Goal: Task Accomplishment & Management: Use online tool/utility

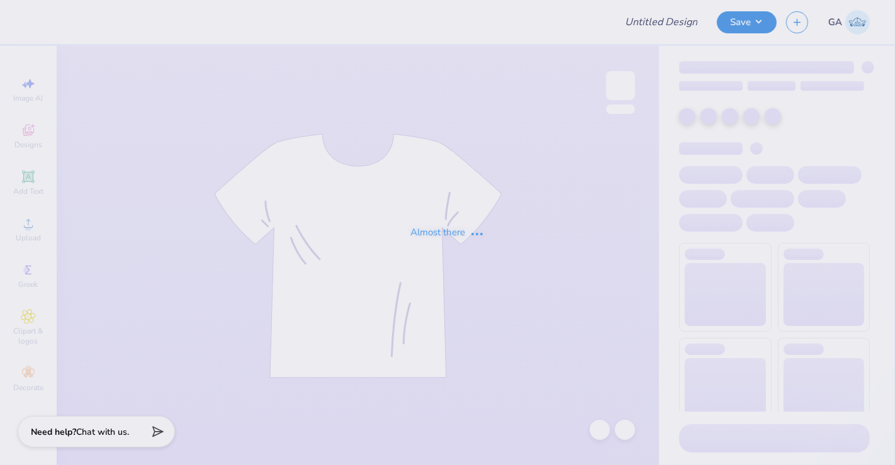
type input "MDe"
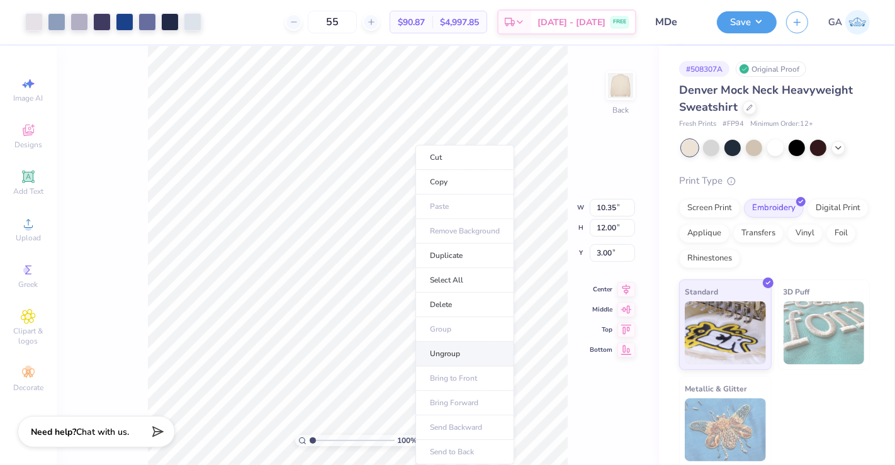
click at [454, 360] on li "Ungroup" at bounding box center [464, 354] width 99 height 25
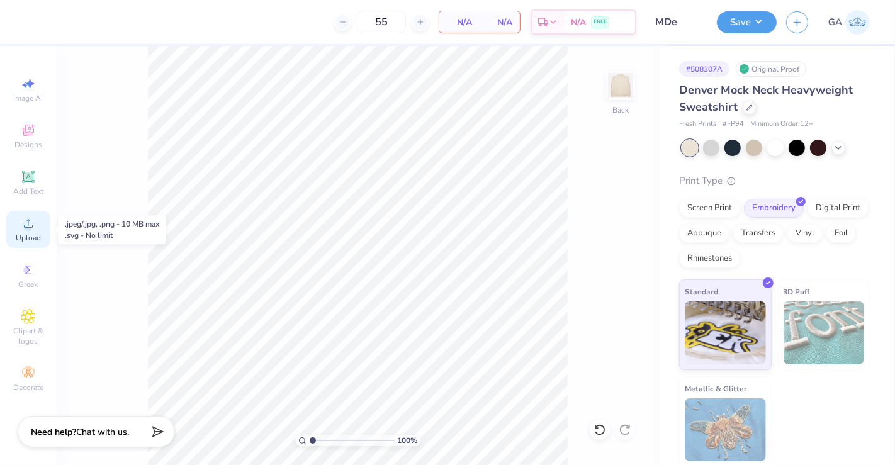
click at [44, 236] on div "Upload" at bounding box center [28, 229] width 44 height 37
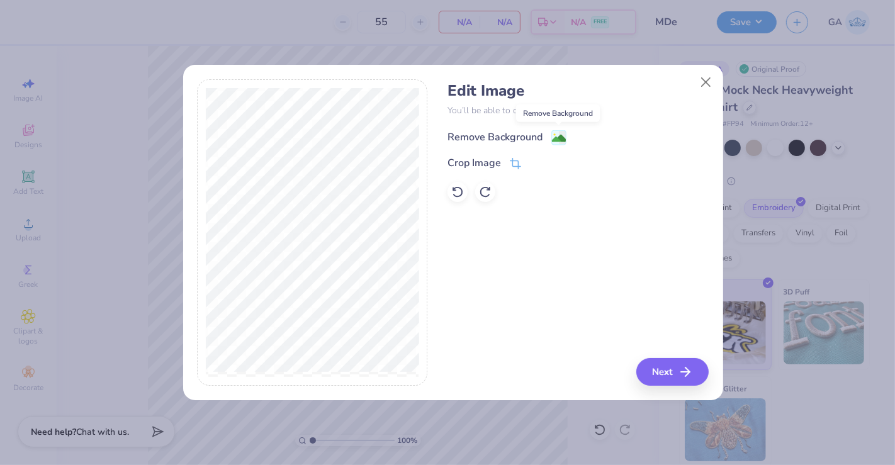
click at [561, 137] on image at bounding box center [559, 138] width 14 height 14
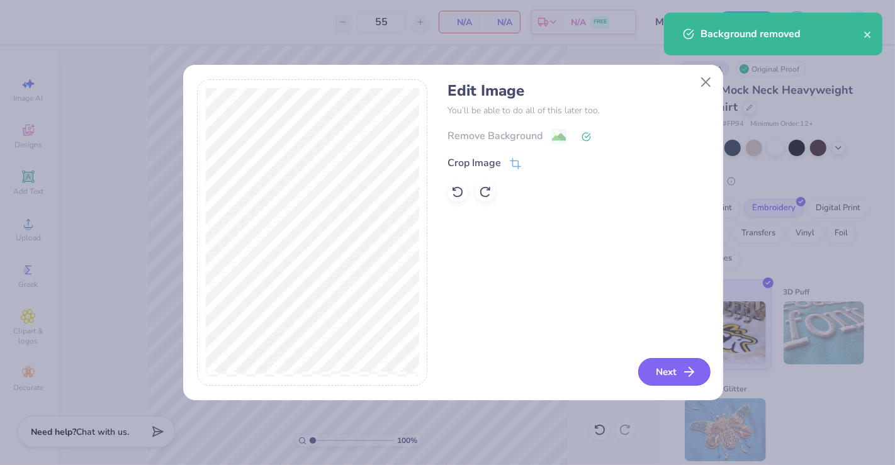
click at [672, 362] on button "Next" at bounding box center [674, 372] width 72 height 28
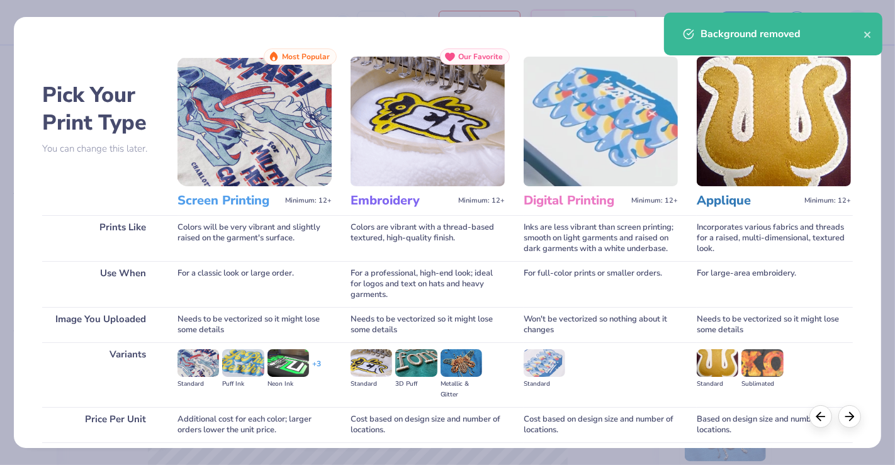
scroll to position [99, 0]
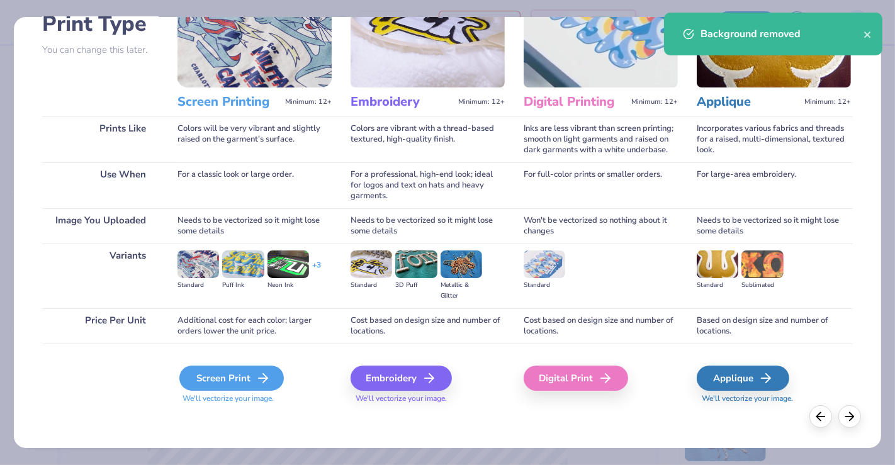
click at [247, 375] on div "Screen Print" at bounding box center [231, 378] width 104 height 25
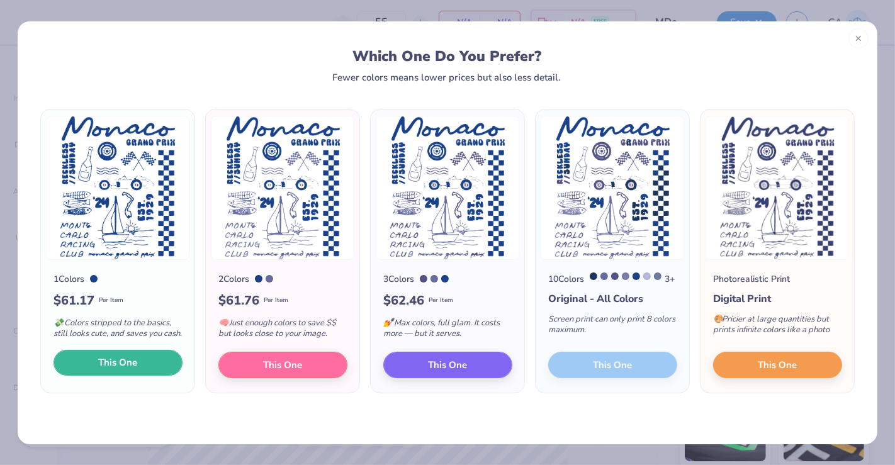
click at [125, 370] on span "This One" at bounding box center [118, 362] width 39 height 14
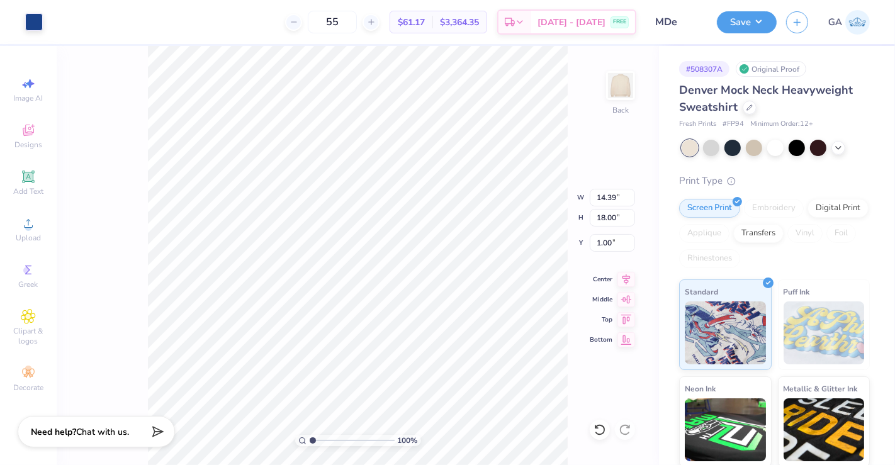
click at [539, 215] on div at bounding box center [447, 201] width 313 height 45
click at [447, 330] on div at bounding box center [447, 232] width 895 height 465
type input "10.66"
type input "13.33"
type input "3.00"
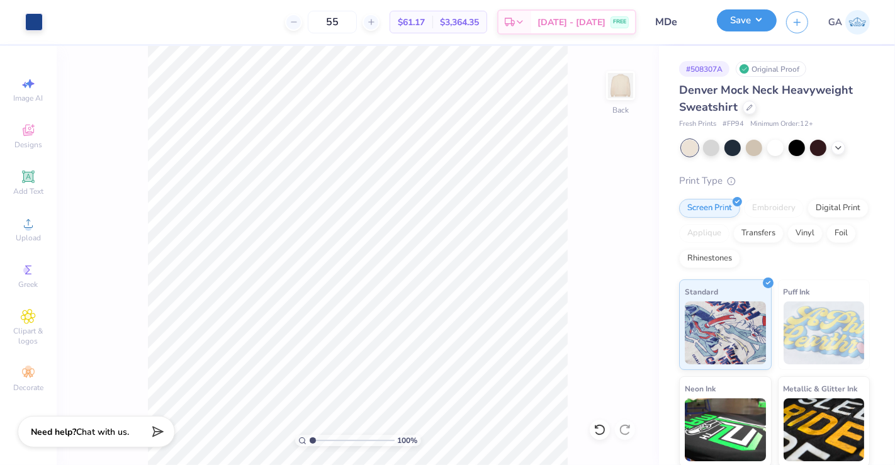
click at [758, 31] on button "Save" at bounding box center [747, 20] width 60 height 22
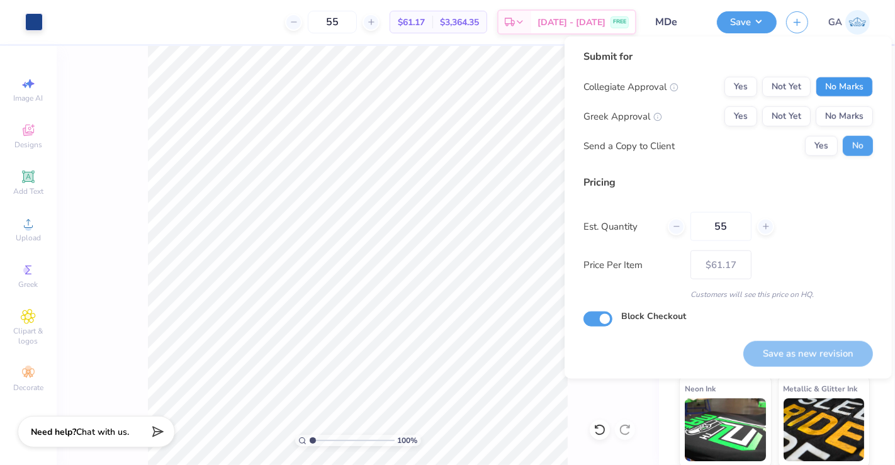
click at [834, 87] on button "No Marks" at bounding box center [843, 87] width 57 height 20
click at [840, 116] on button "No Marks" at bounding box center [843, 116] width 57 height 20
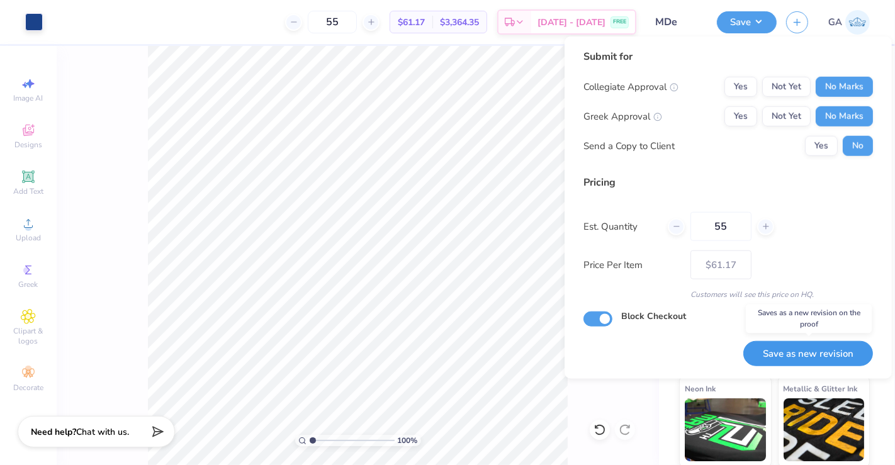
click at [773, 357] on button "Save as new revision" at bounding box center [808, 354] width 130 height 26
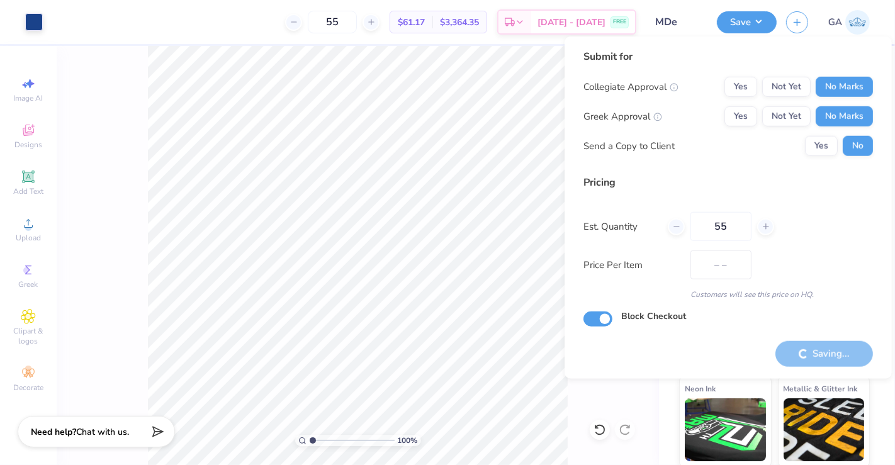
type input "$61.17"
click at [598, 320] on input "Block Checkout" at bounding box center [597, 318] width 29 height 15
checkbox input "true"
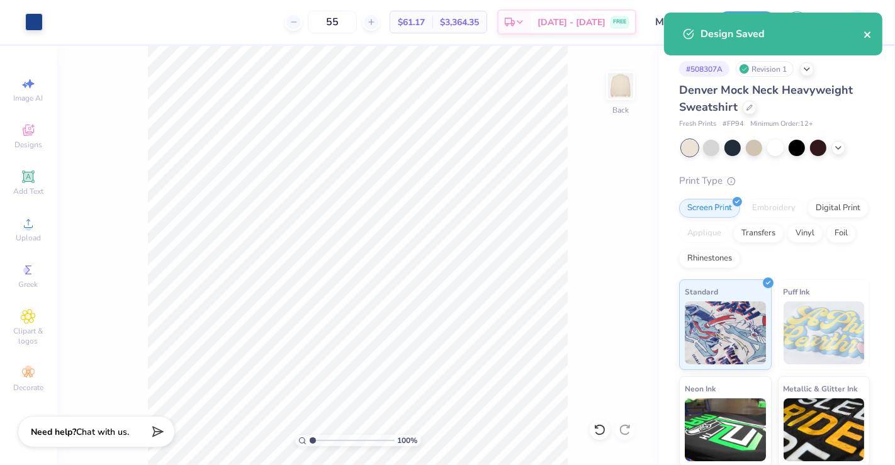
click at [868, 35] on icon "close" at bounding box center [867, 35] width 9 height 10
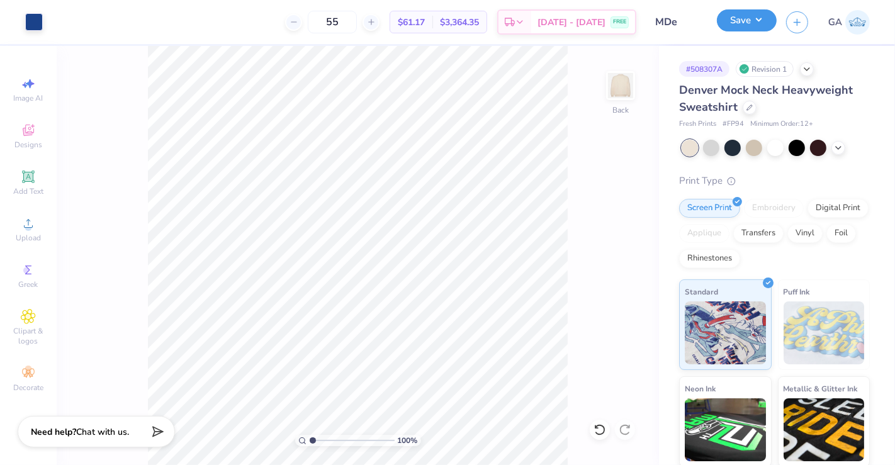
click at [761, 26] on button "Save" at bounding box center [747, 20] width 60 height 22
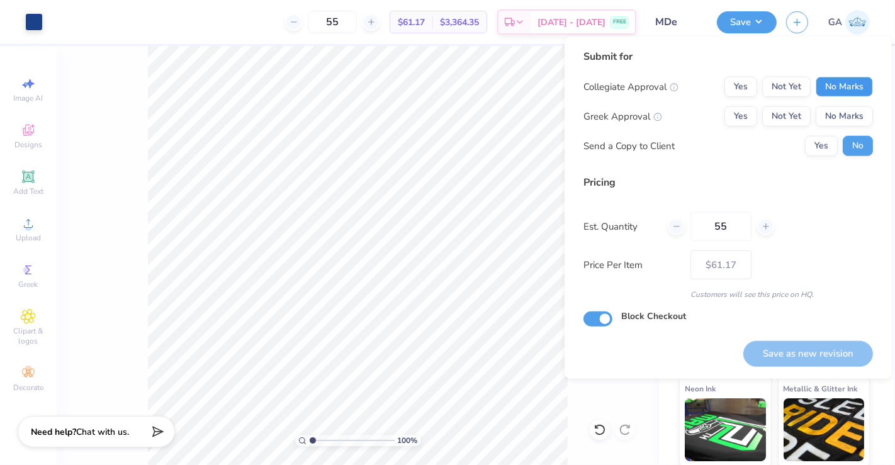
click at [835, 83] on button "No Marks" at bounding box center [843, 87] width 57 height 20
click at [837, 111] on button "No Marks" at bounding box center [843, 116] width 57 height 20
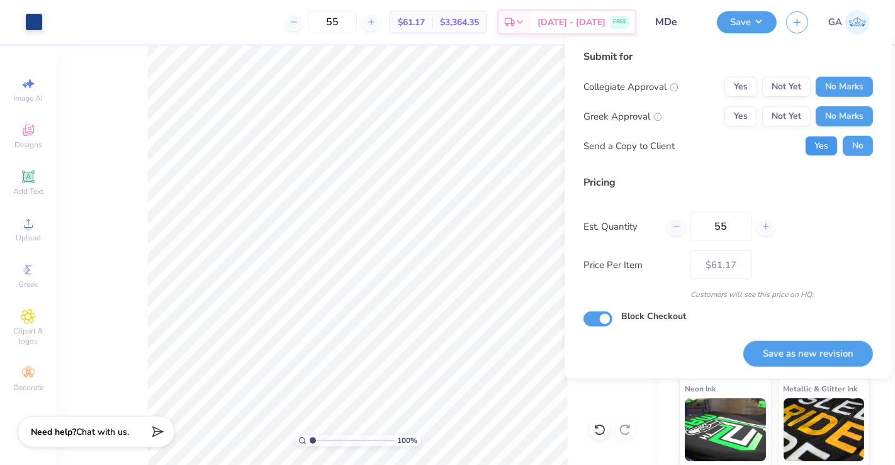
click at [822, 139] on button "Yes" at bounding box center [821, 146] width 33 height 20
click at [803, 353] on button "Save as new revision" at bounding box center [808, 354] width 130 height 26
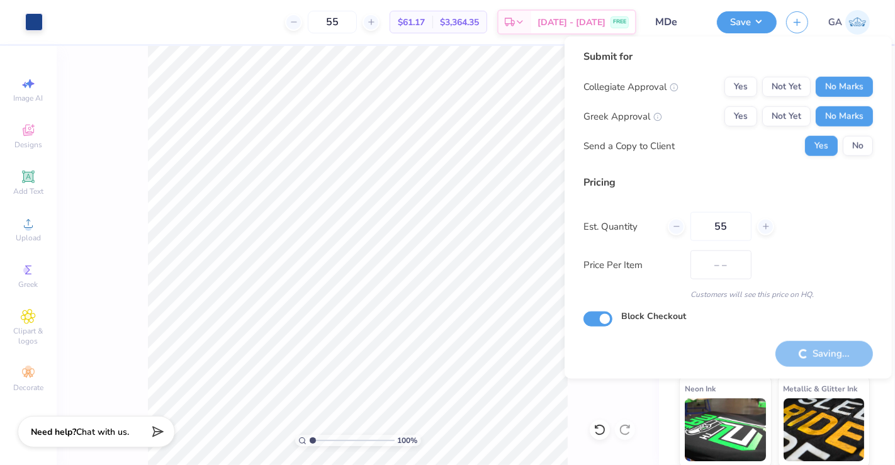
type input "$61.17"
